Goal: Information Seeking & Learning: Find specific fact

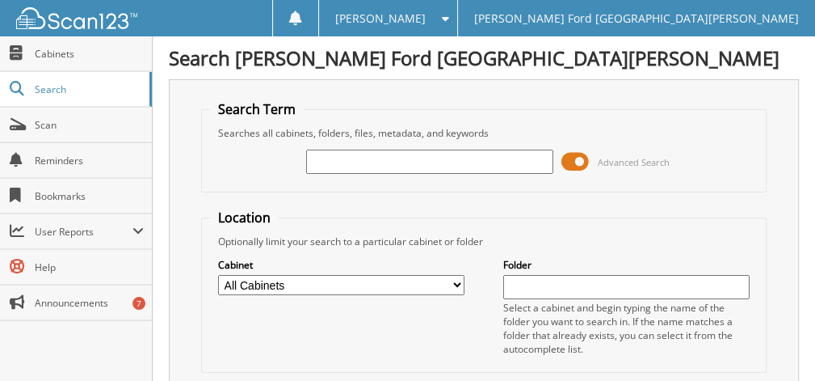
click at [470, 157] on input "text" at bounding box center [429, 162] width 246 height 24
type input "2549628"
click at [441, 162] on input "2549628" at bounding box center [429, 162] width 246 height 24
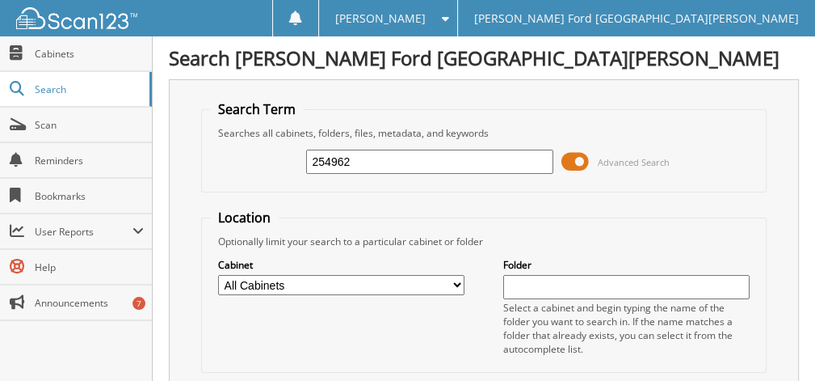
type input "2549628"
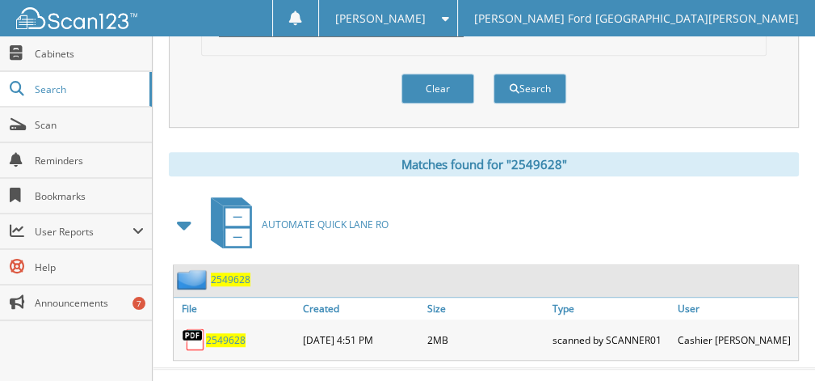
scroll to position [620, 0]
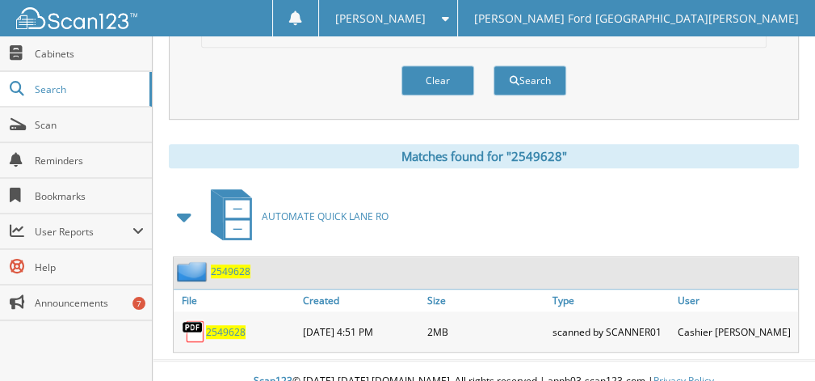
click at [233, 325] on span "2549628" at bounding box center [226, 332] width 40 height 14
